Goal: Task Accomplishment & Management: Use online tool/utility

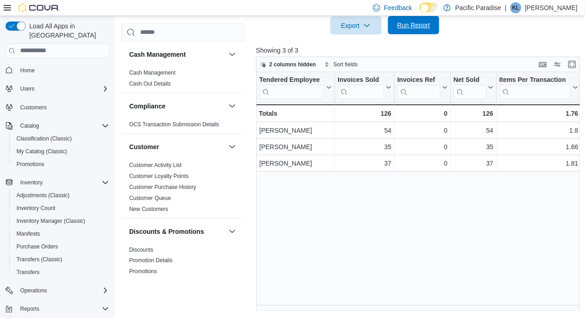
click at [401, 31] on span "Run Report" at bounding box center [413, 25] width 40 height 18
